Goal: Navigation & Orientation: Find specific page/section

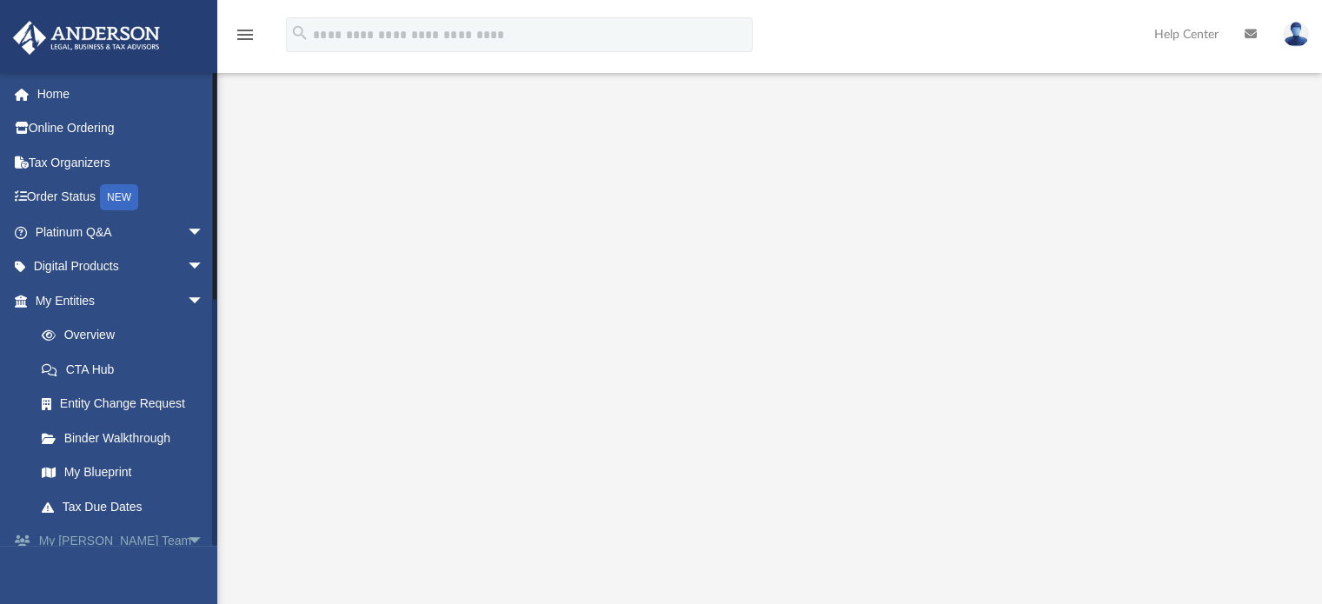
click at [187, 537] on span "arrow_drop_down" at bounding box center [204, 542] width 35 height 36
click at [187, 537] on span "arrow_drop_up" at bounding box center [204, 542] width 35 height 36
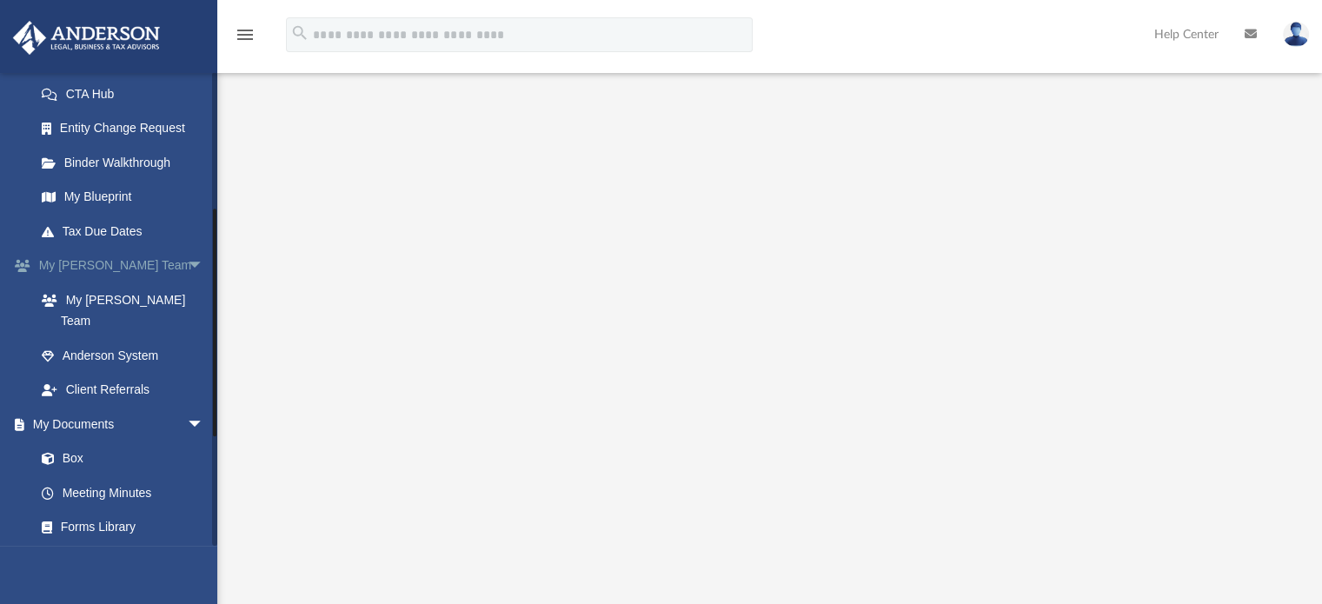
scroll to position [276, 0]
click at [53, 441] on link "Box" at bounding box center [127, 458] width 206 height 35
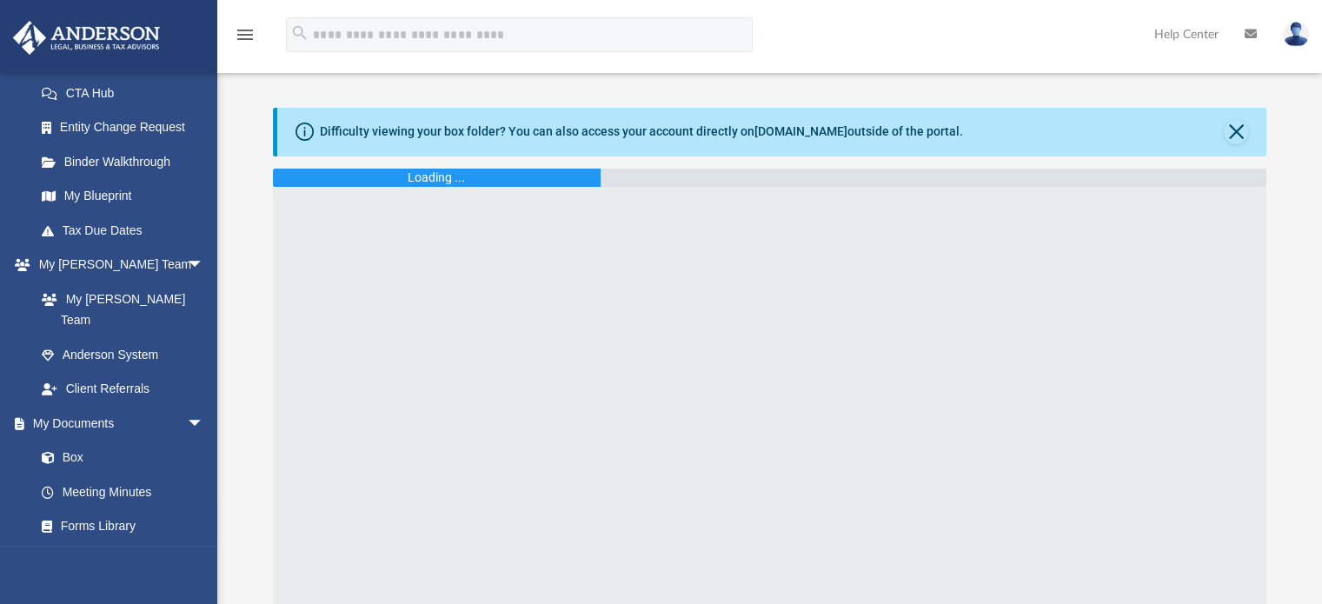
click at [573, 181] on div "Loading ..." at bounding box center [437, 178] width 328 height 18
click at [1301, 20] on link at bounding box center [1296, 34] width 52 height 76
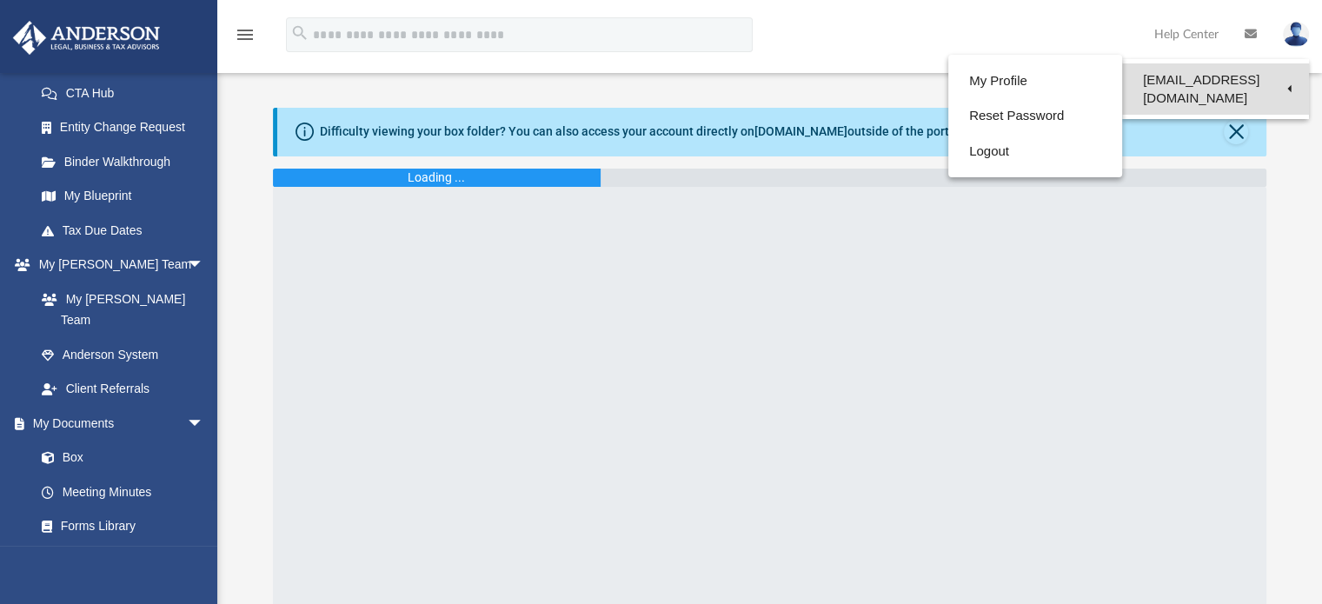
click at [1205, 72] on link "[EMAIL_ADDRESS][DOMAIN_NAME]" at bounding box center [1215, 88] width 187 height 51
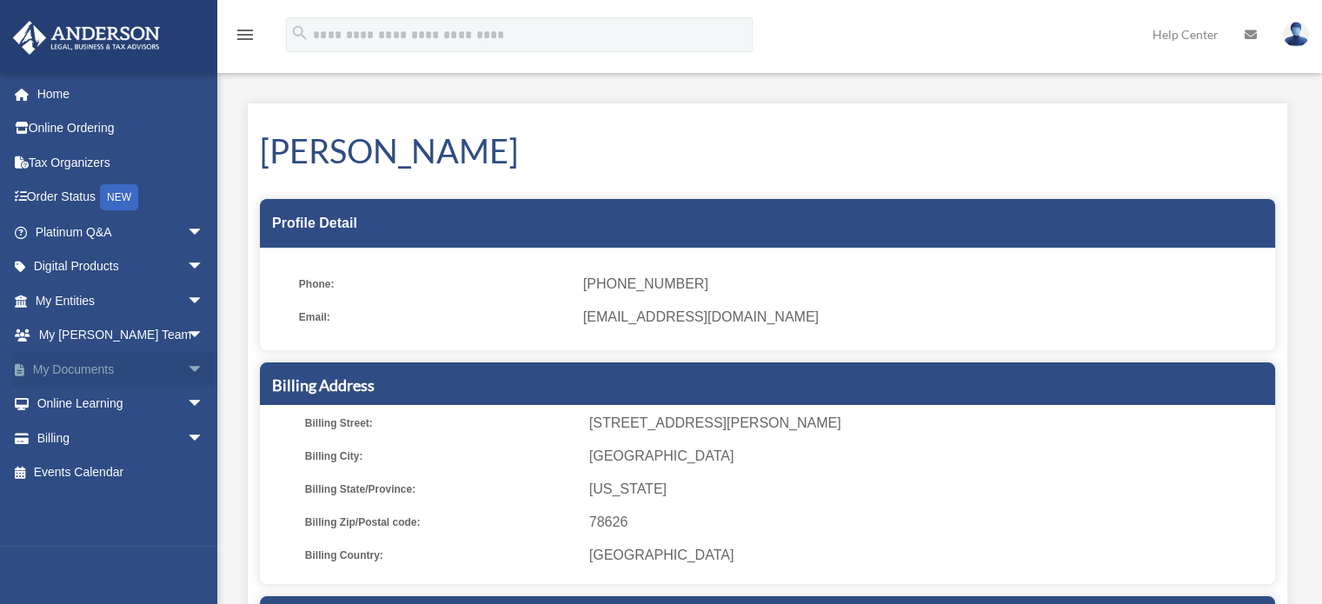
click at [187, 368] on span "arrow_drop_down" at bounding box center [204, 370] width 35 height 36
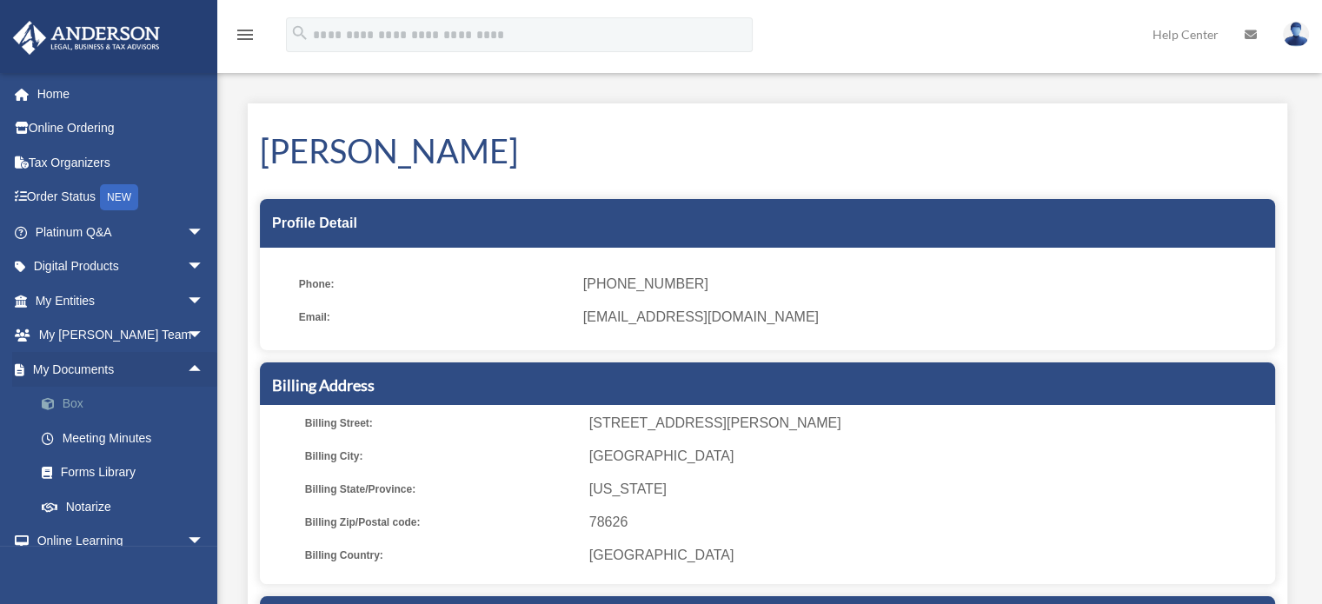
click at [56, 409] on span at bounding box center [56, 404] width 11 height 12
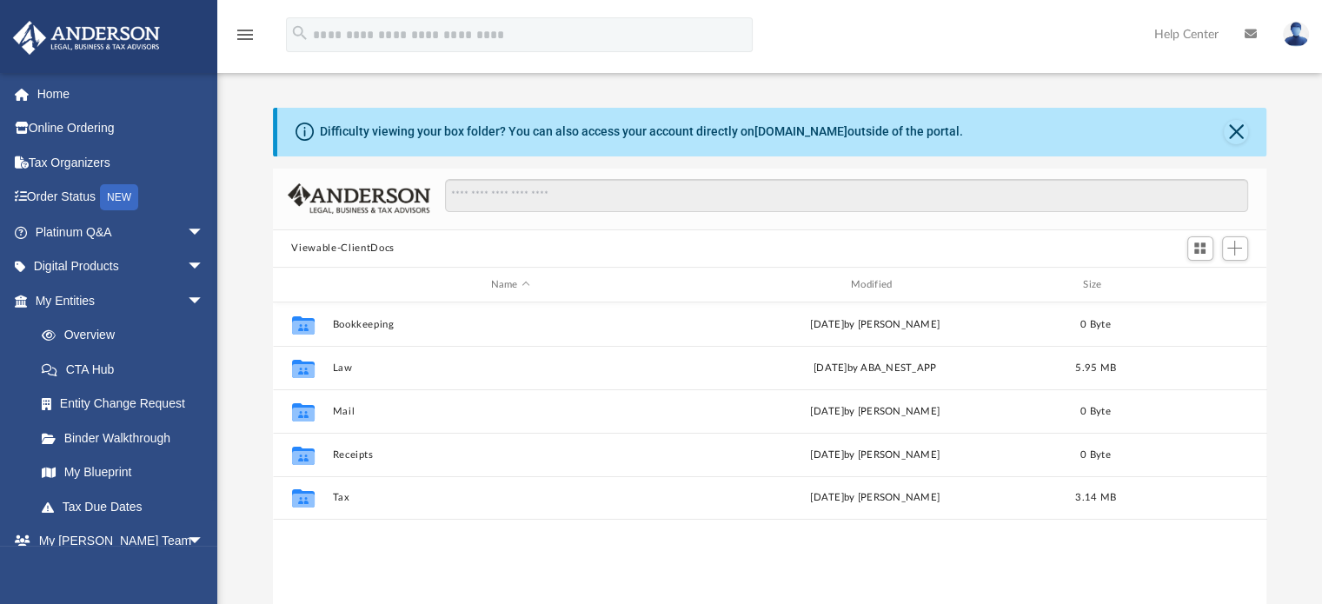
scroll to position [381, 980]
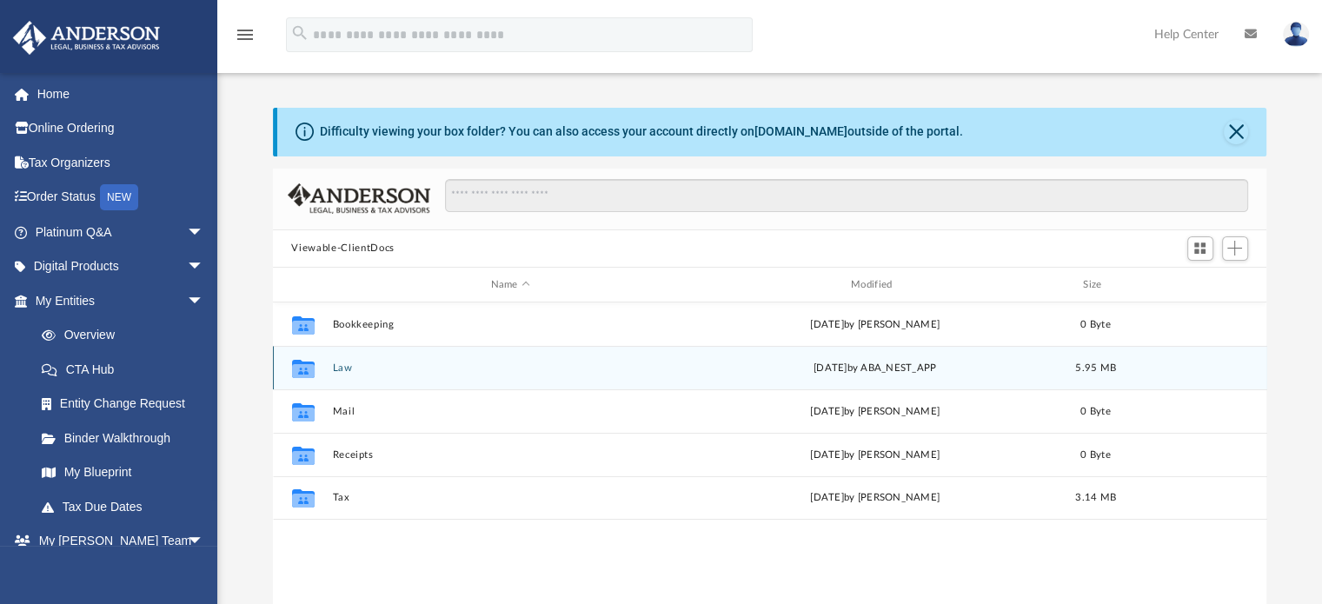
click at [351, 359] on div "Collaborated Folder Law Wed Aug 20 2025 by ABA_NEST_APP 5.95 MB" at bounding box center [770, 367] width 994 height 43
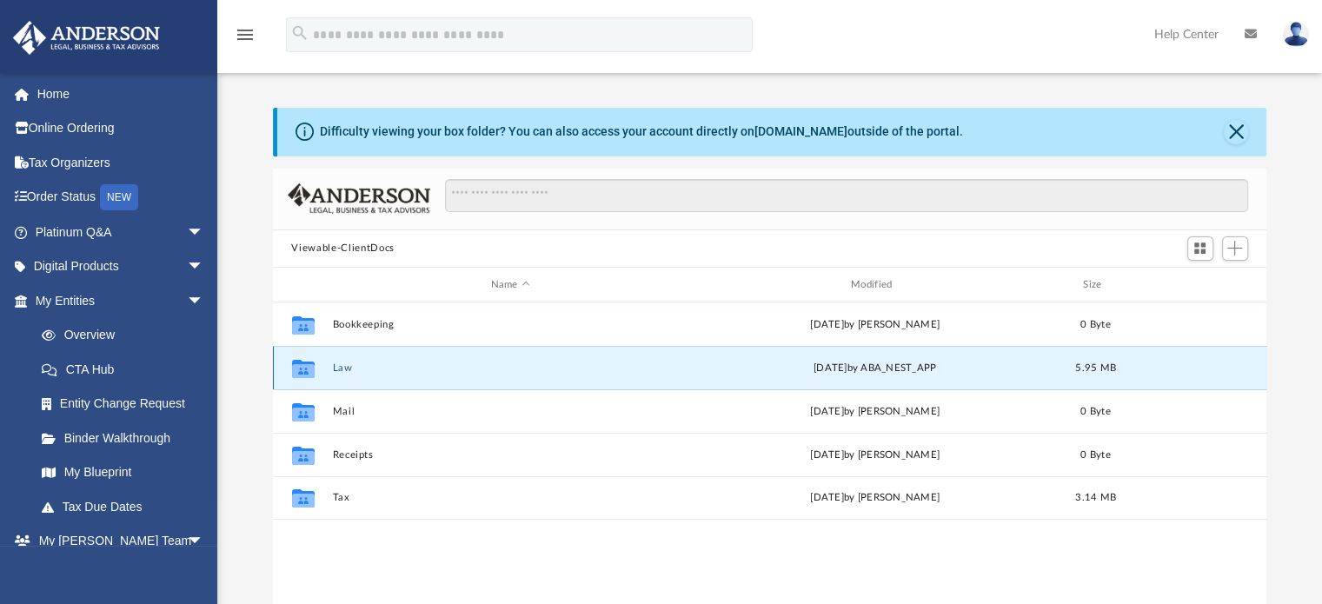
click at [351, 359] on div "Collaborated Folder Law Wed Aug 20 2025 by ABA_NEST_APP 5.95 MB" at bounding box center [770, 367] width 994 height 43
click at [309, 361] on icon "Collaborated Folder" at bounding box center [303, 369] width 28 height 28
click at [342, 362] on button "Law" at bounding box center [510, 367] width 356 height 11
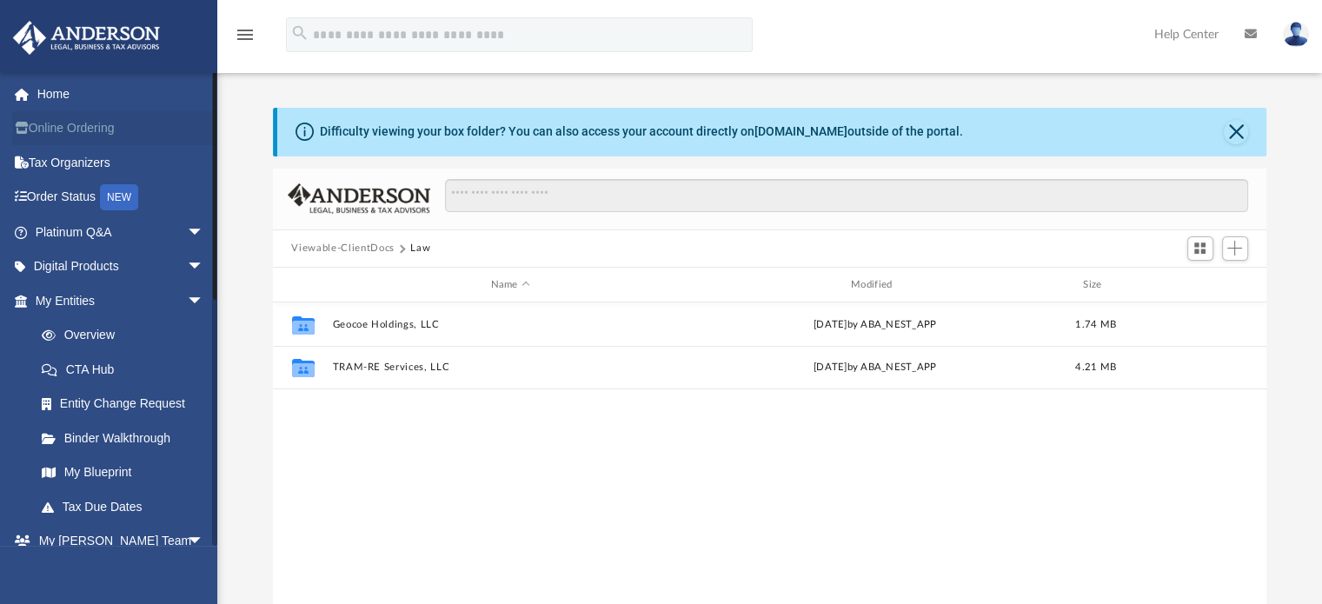
click at [83, 141] on link "Online Ordering" at bounding box center [121, 128] width 218 height 35
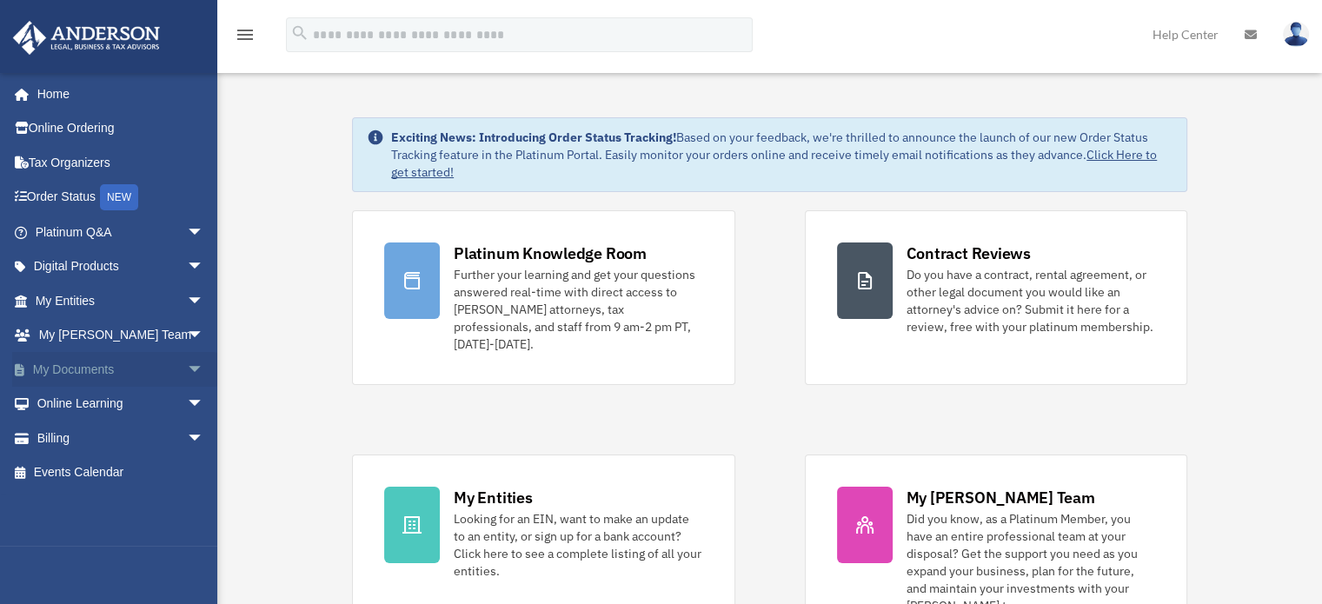
click at [187, 368] on span "arrow_drop_down" at bounding box center [204, 370] width 35 height 36
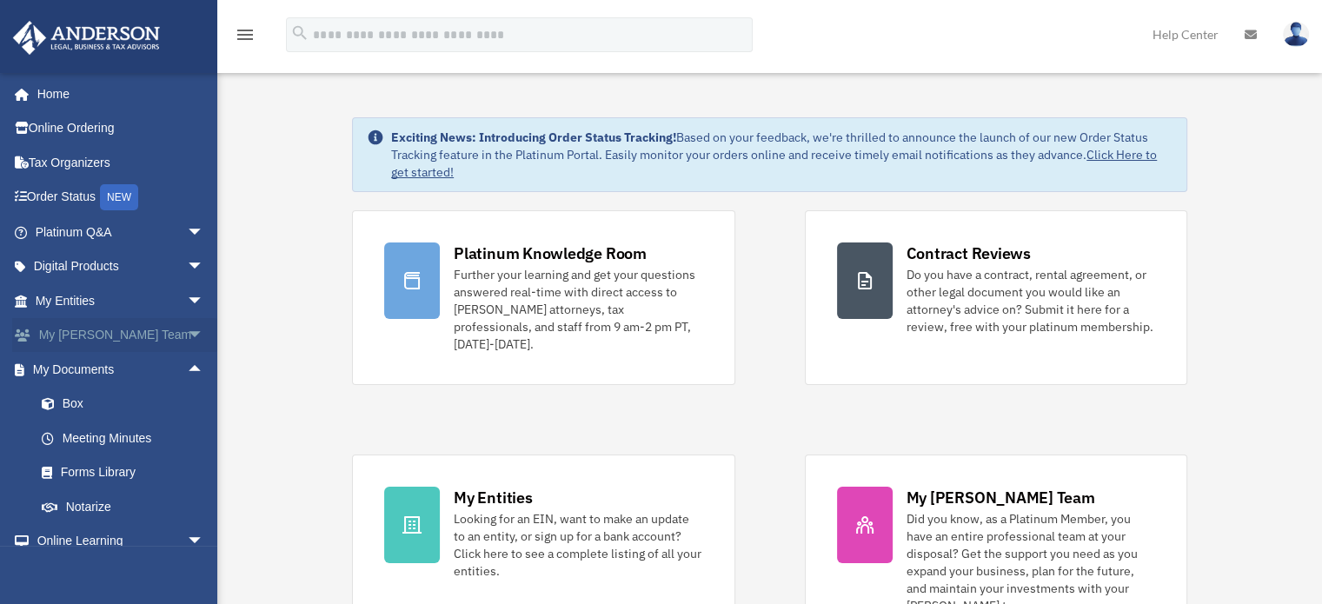
click at [187, 335] on span "arrow_drop_down" at bounding box center [204, 336] width 35 height 36
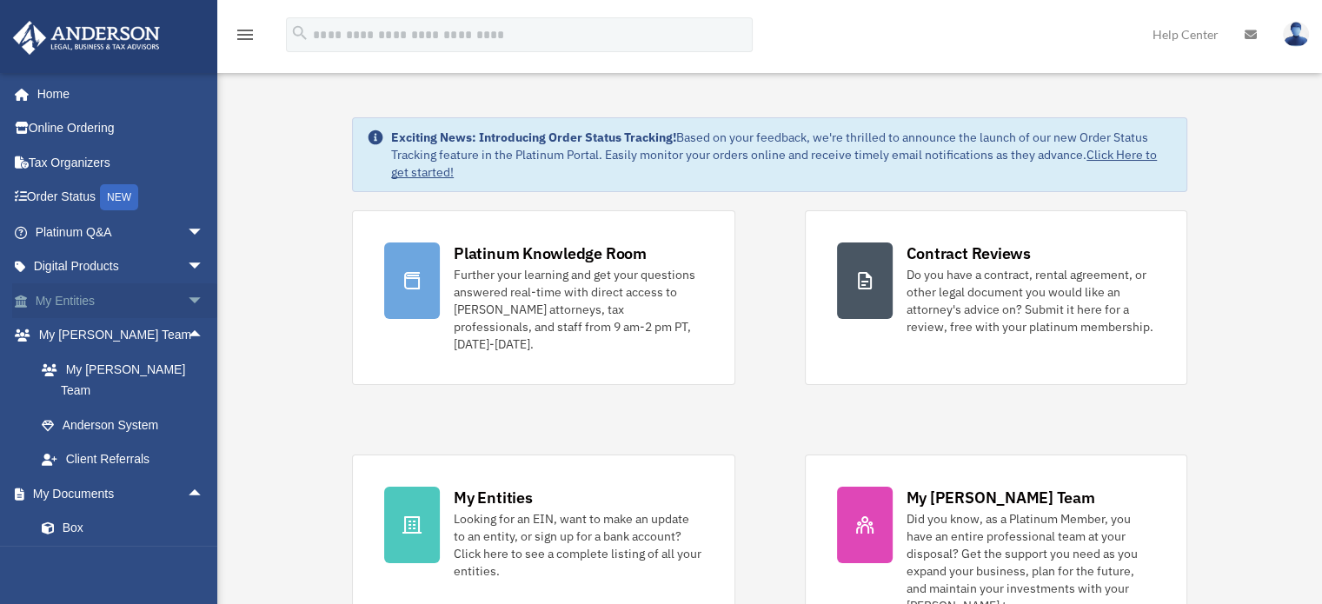
click at [187, 299] on span "arrow_drop_down" at bounding box center [204, 301] width 35 height 36
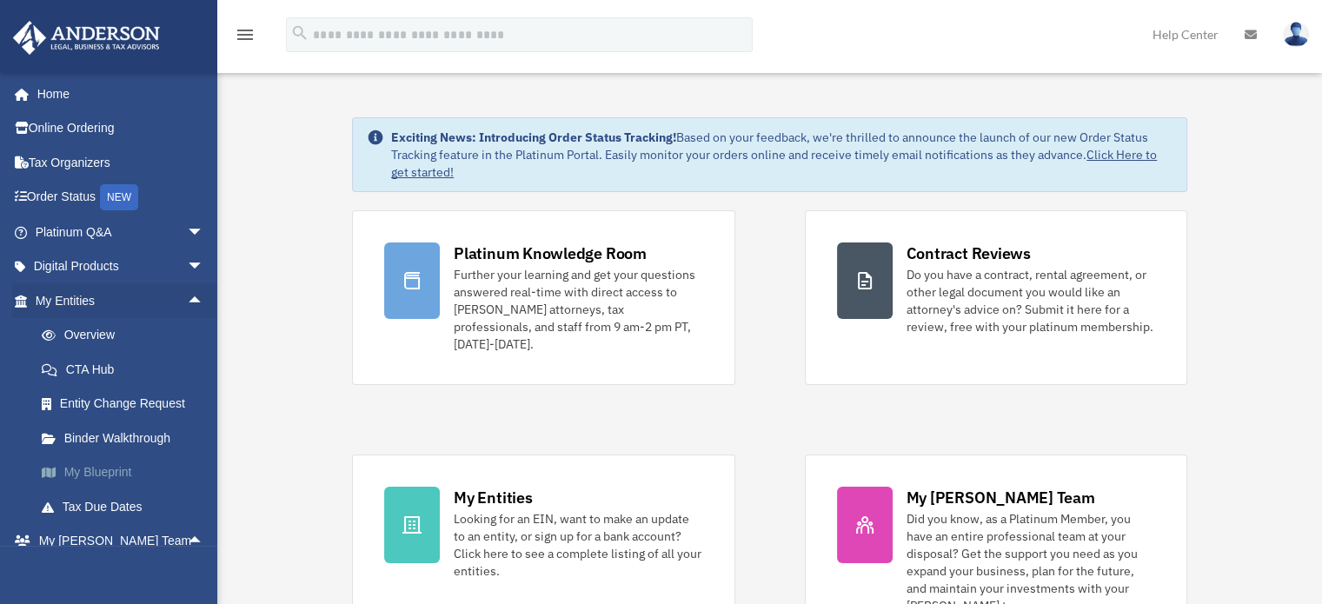
click at [96, 457] on link "My Blueprint" at bounding box center [127, 472] width 206 height 35
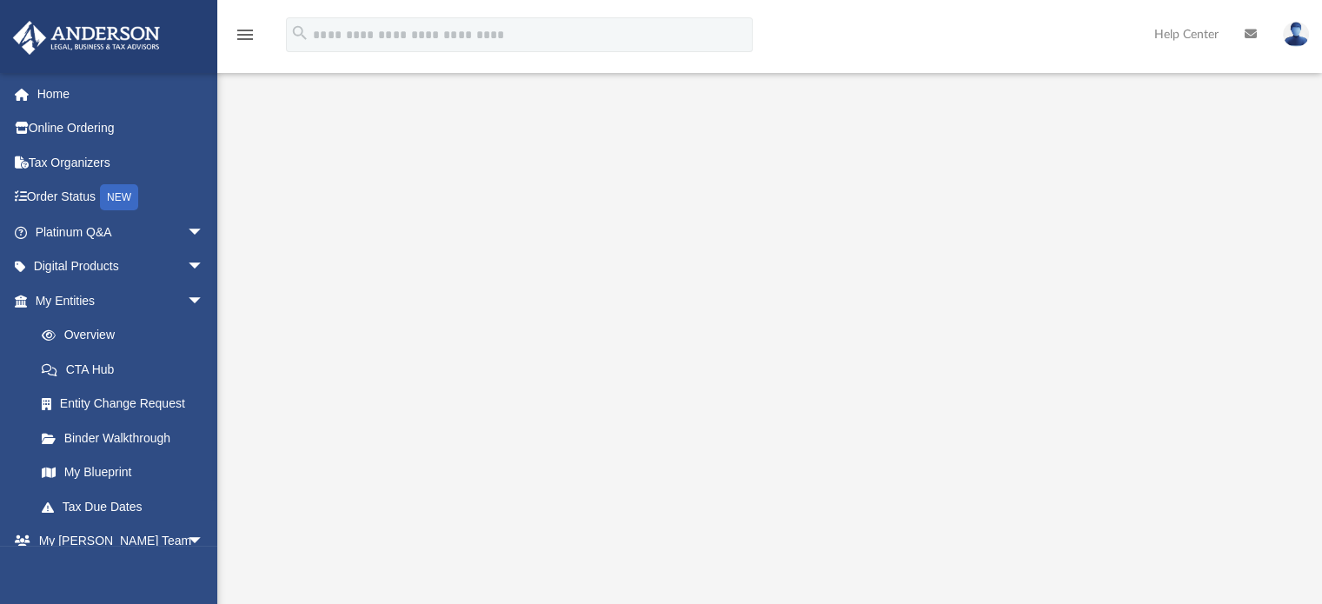
scroll to position [174, 0]
